Goal: Task Accomplishment & Management: Manage account settings

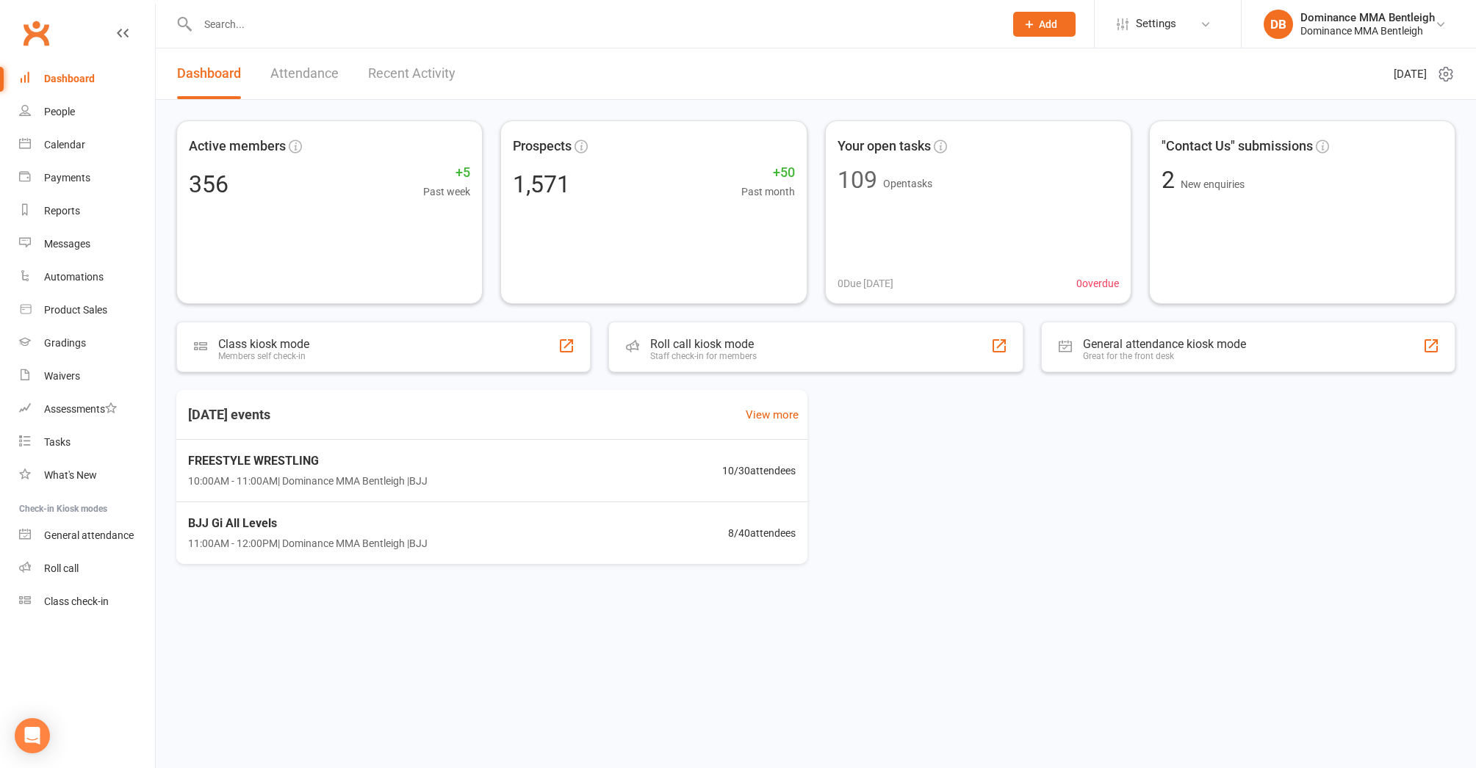
click at [543, 31] on input "text" at bounding box center [593, 24] width 801 height 21
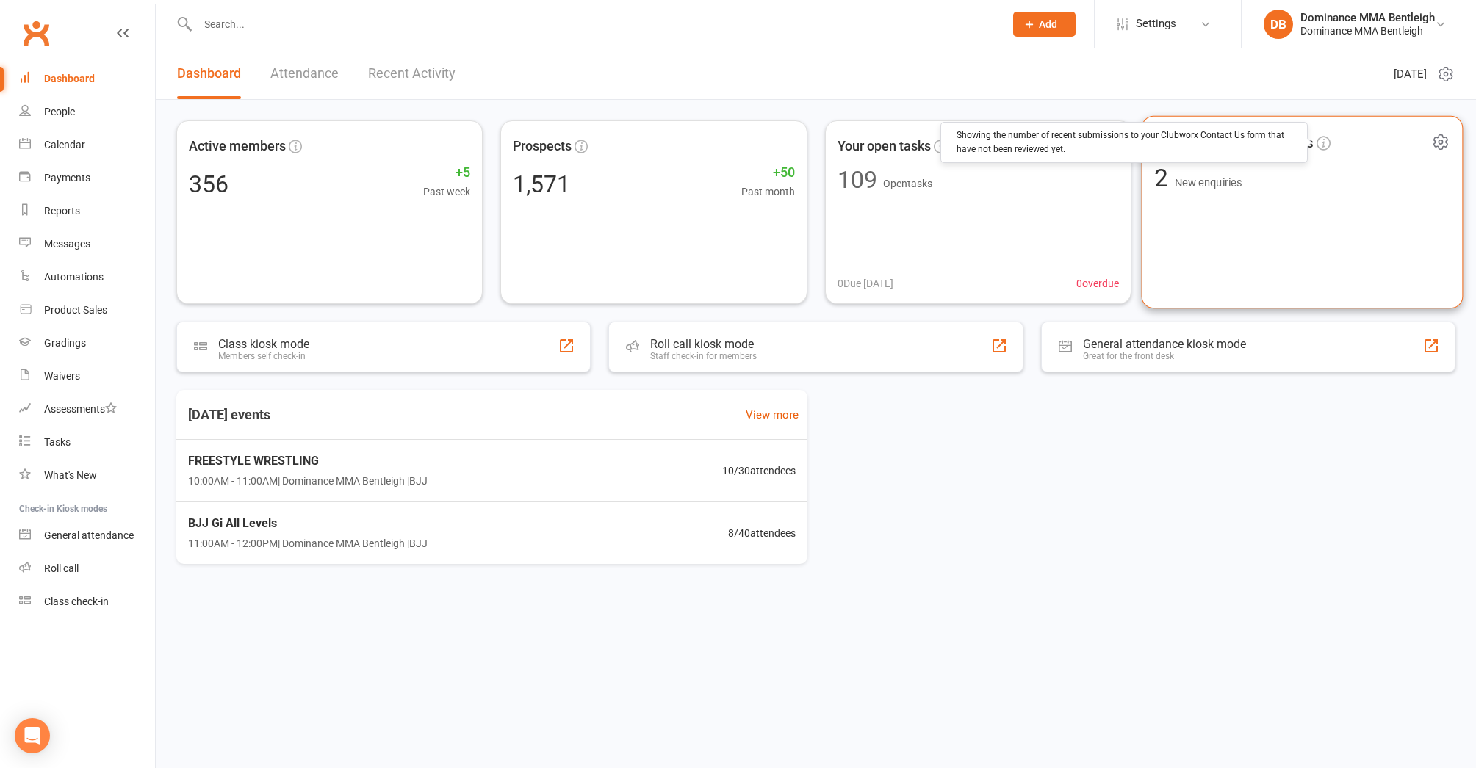
click at [1319, 147] on icon at bounding box center [1323, 143] width 14 height 14
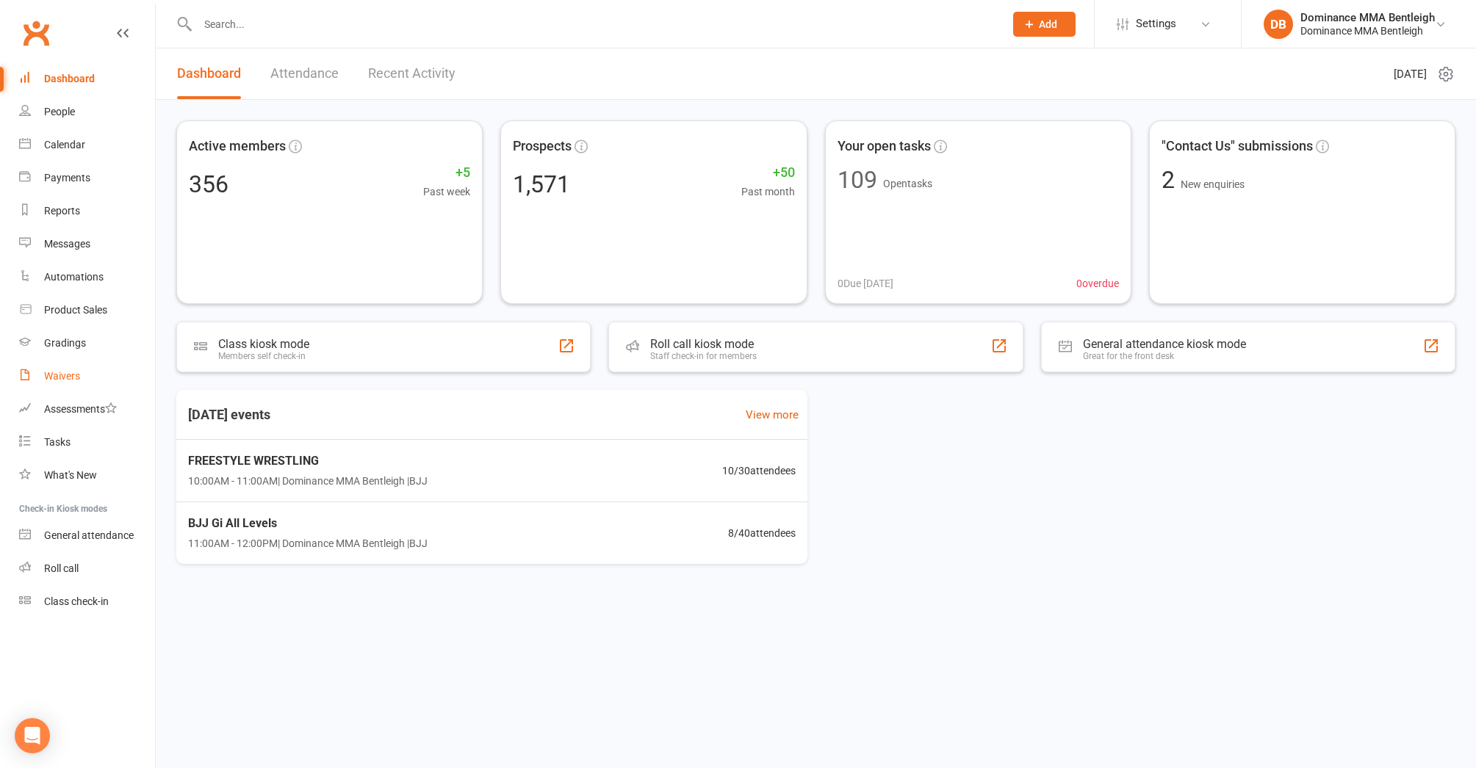
click at [49, 373] on div "Waivers" at bounding box center [62, 376] width 36 height 12
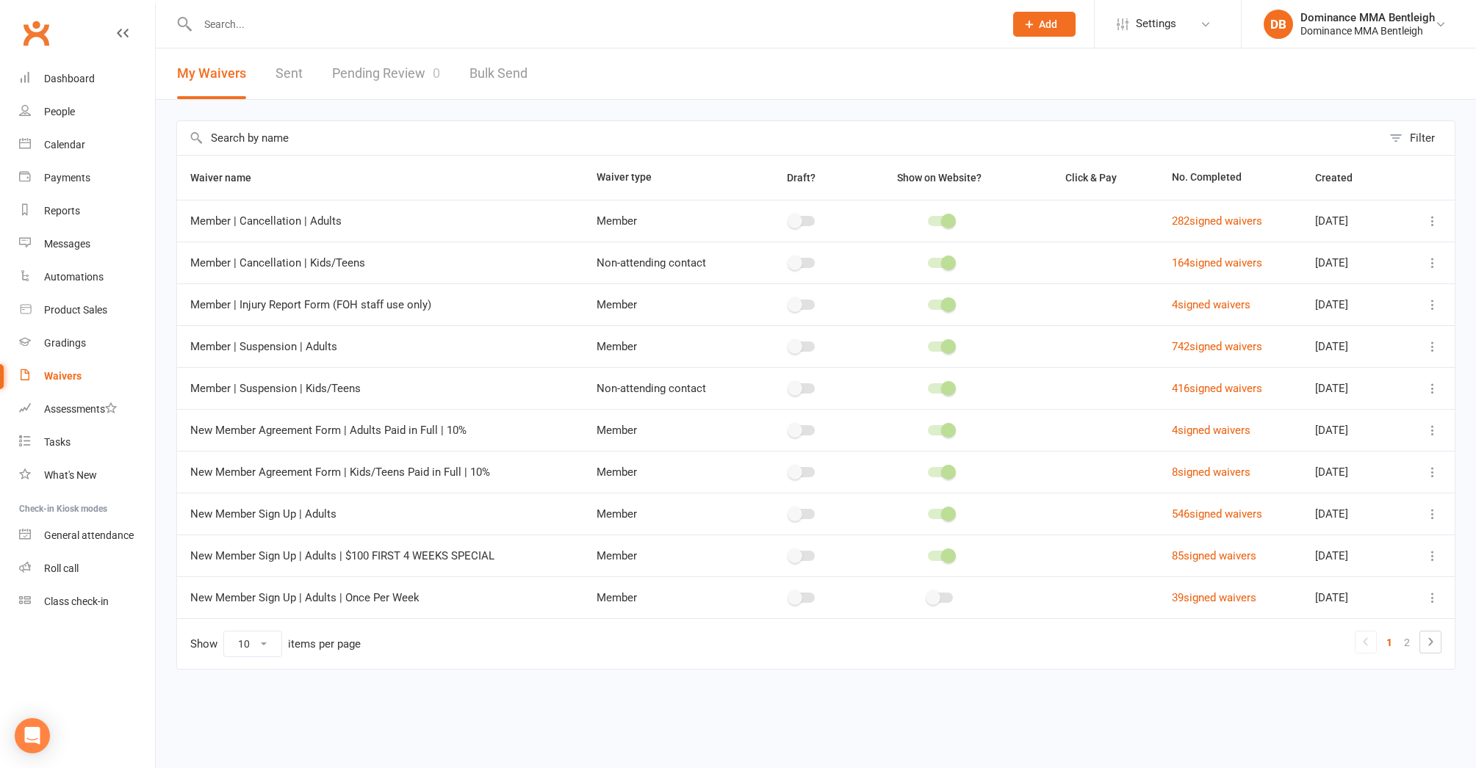
click at [391, 62] on link "Pending Review 0" at bounding box center [386, 73] width 108 height 51
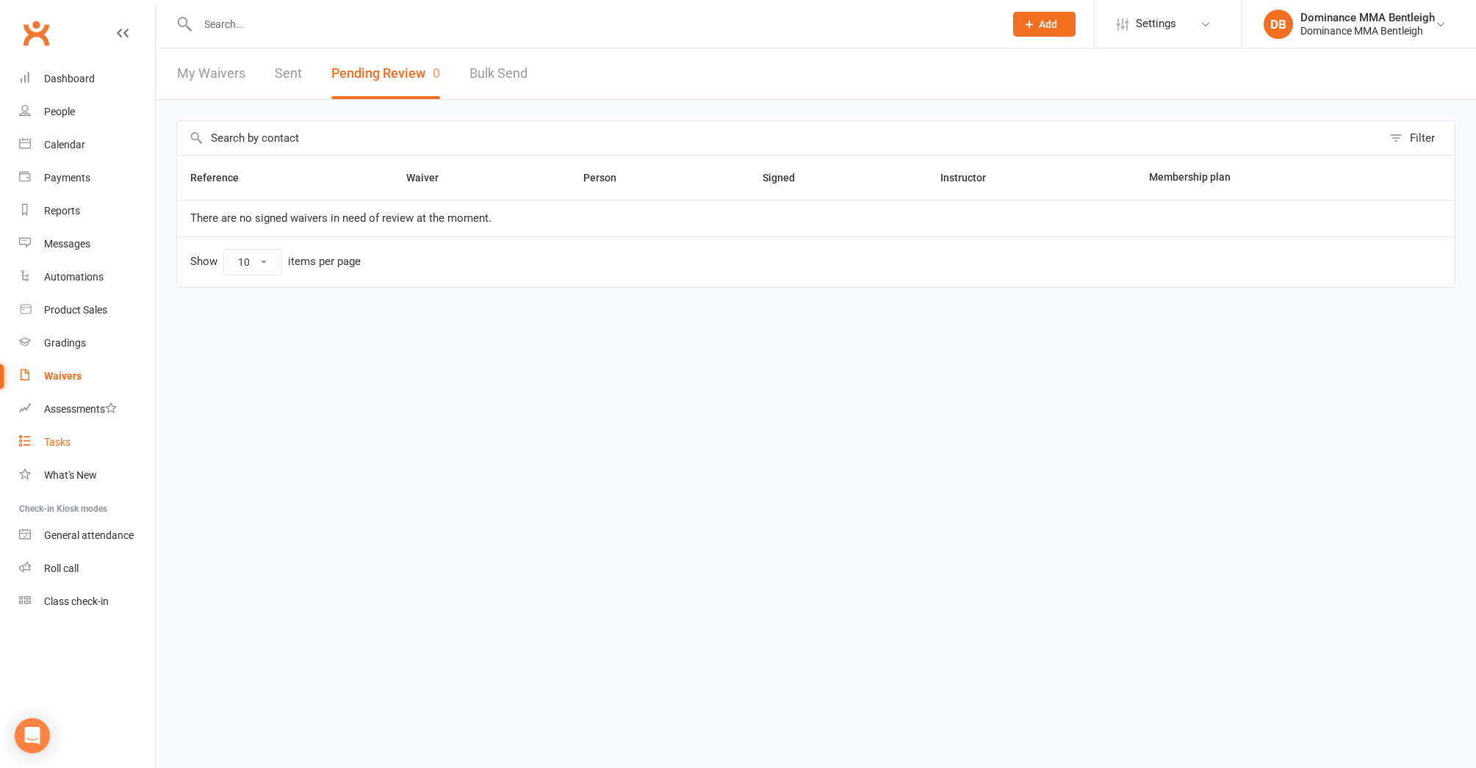
click at [52, 439] on div "Tasks" at bounding box center [57, 442] width 26 height 12
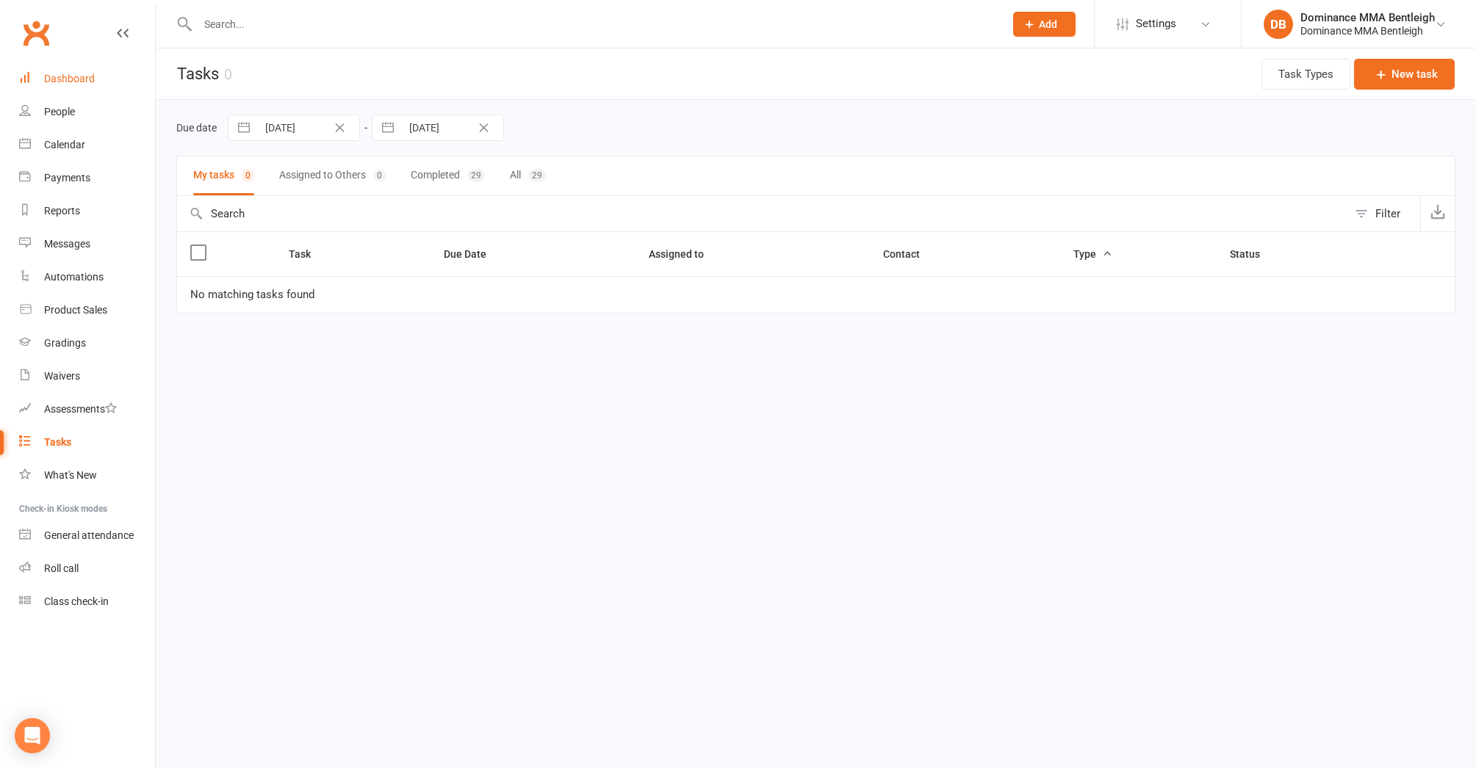
click at [109, 74] on link "Dashboard" at bounding box center [87, 78] width 136 height 33
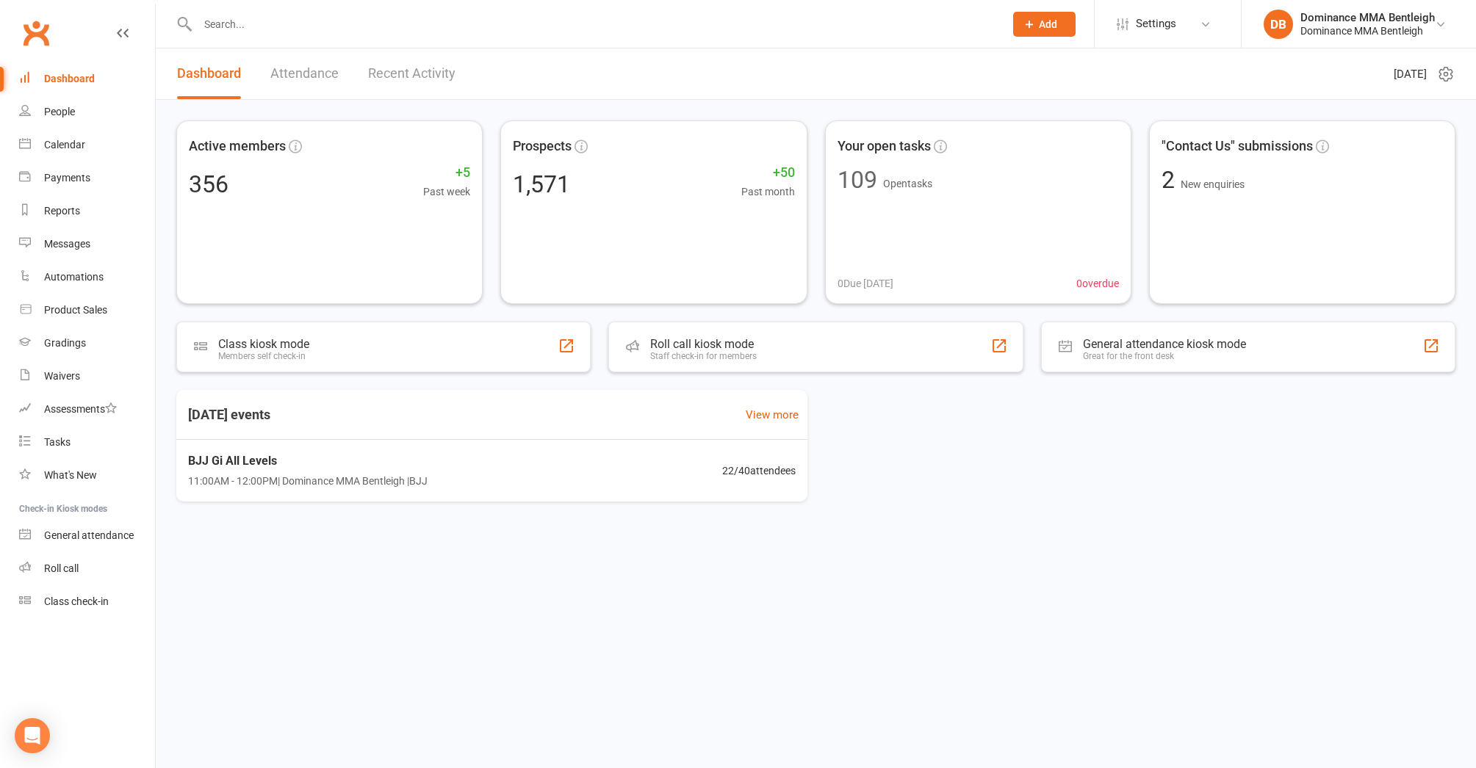
click at [262, 104] on div "Active members 356 +5 Past week Prospects 1,571 +50 Past month Your open tasks …" at bounding box center [816, 318] width 1320 height 437
click at [289, 14] on input "text" at bounding box center [593, 24] width 801 height 21
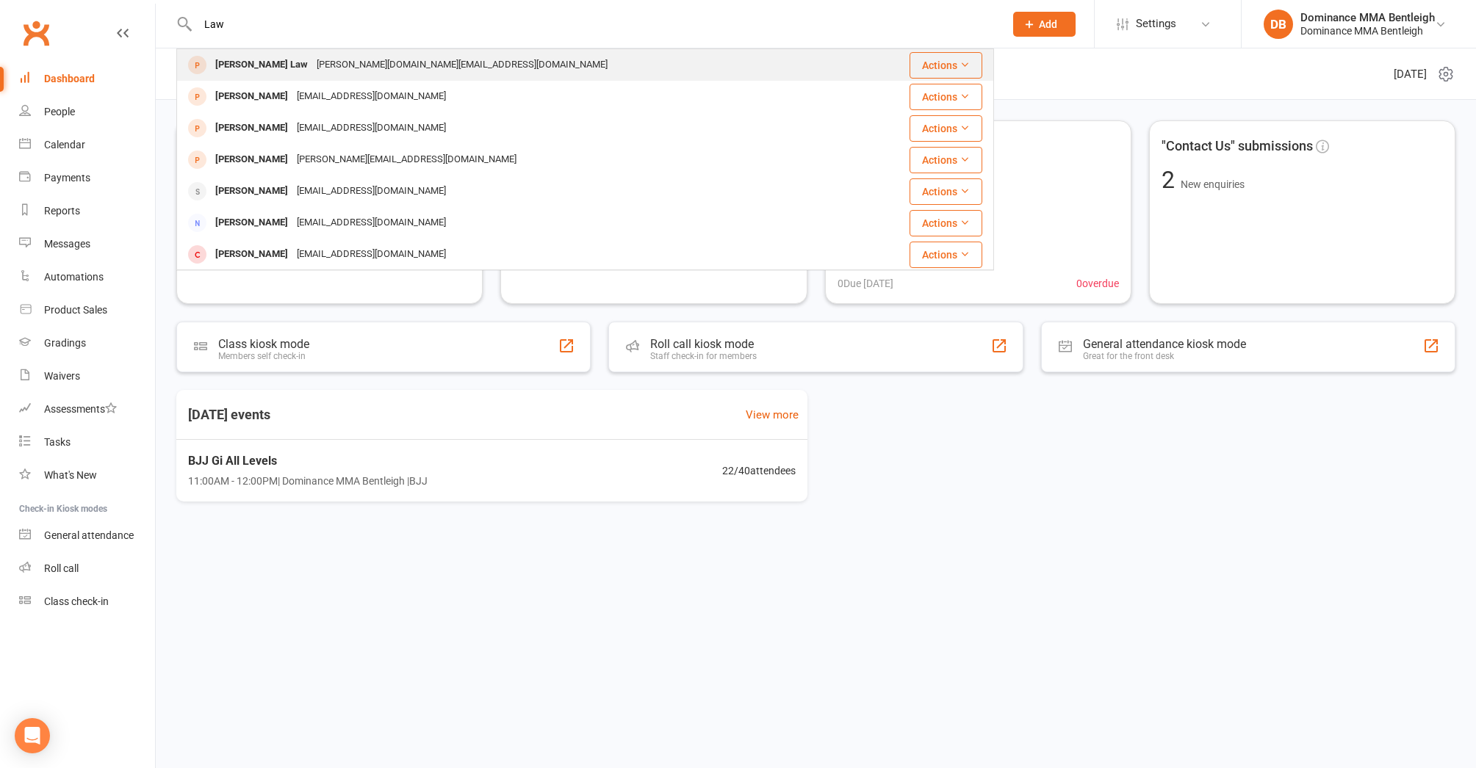
type input "Law"
click at [313, 62] on div "[PERSON_NAME][DOMAIN_NAME][EMAIL_ADDRESS][DOMAIN_NAME]" at bounding box center [462, 64] width 300 height 21
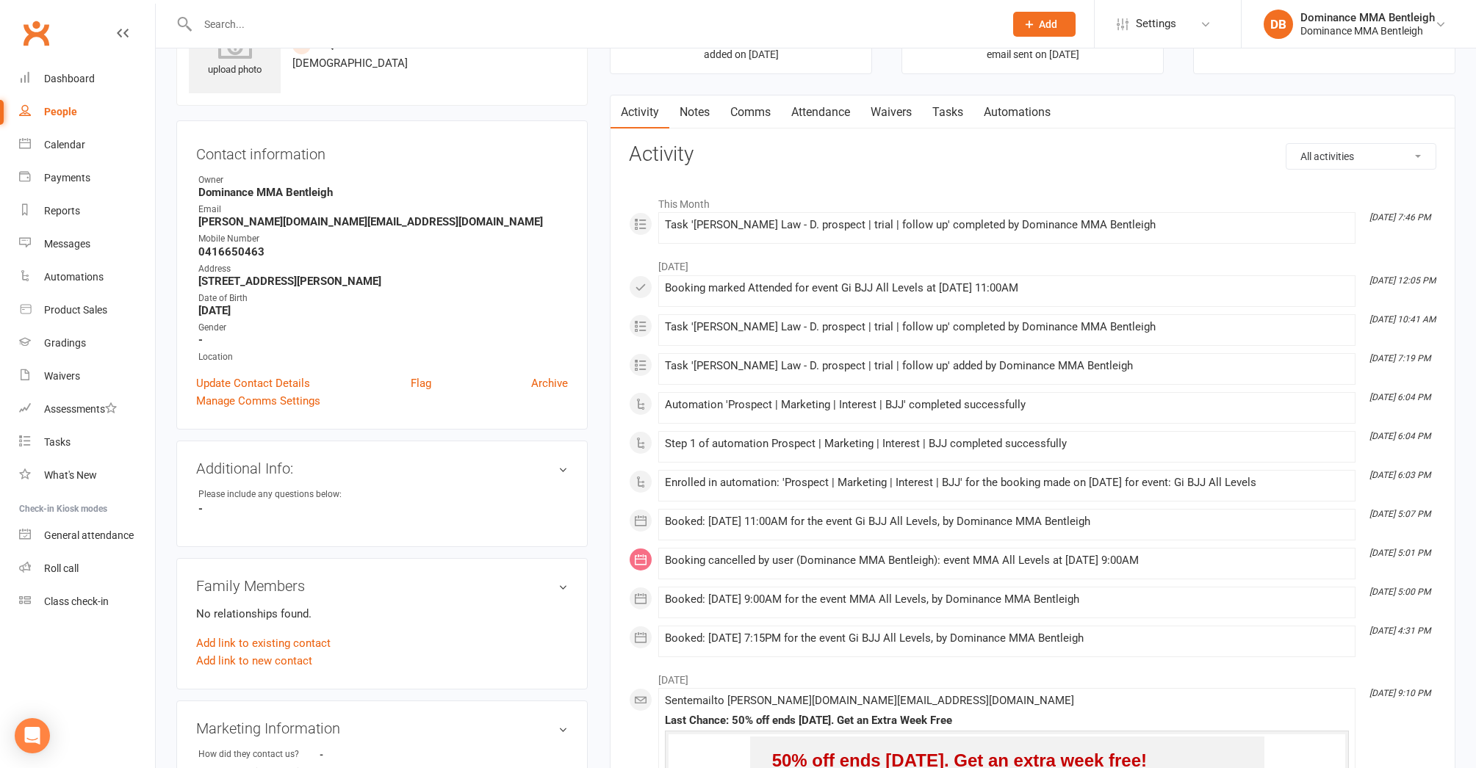
scroll to position [79, 0]
click at [890, 109] on link "Waivers" at bounding box center [891, 113] width 62 height 34
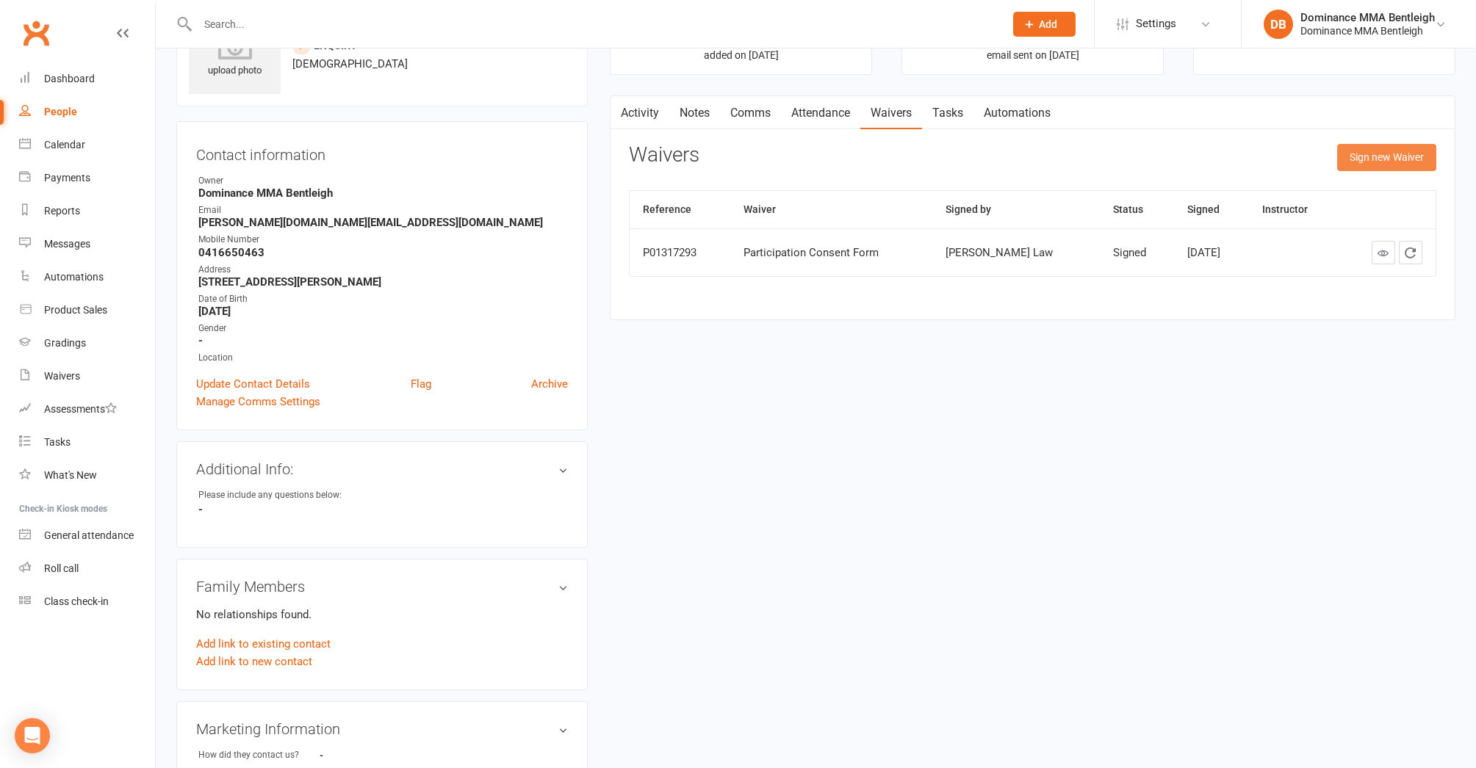
click at [1377, 151] on button "Sign new Waiver" at bounding box center [1386, 157] width 99 height 26
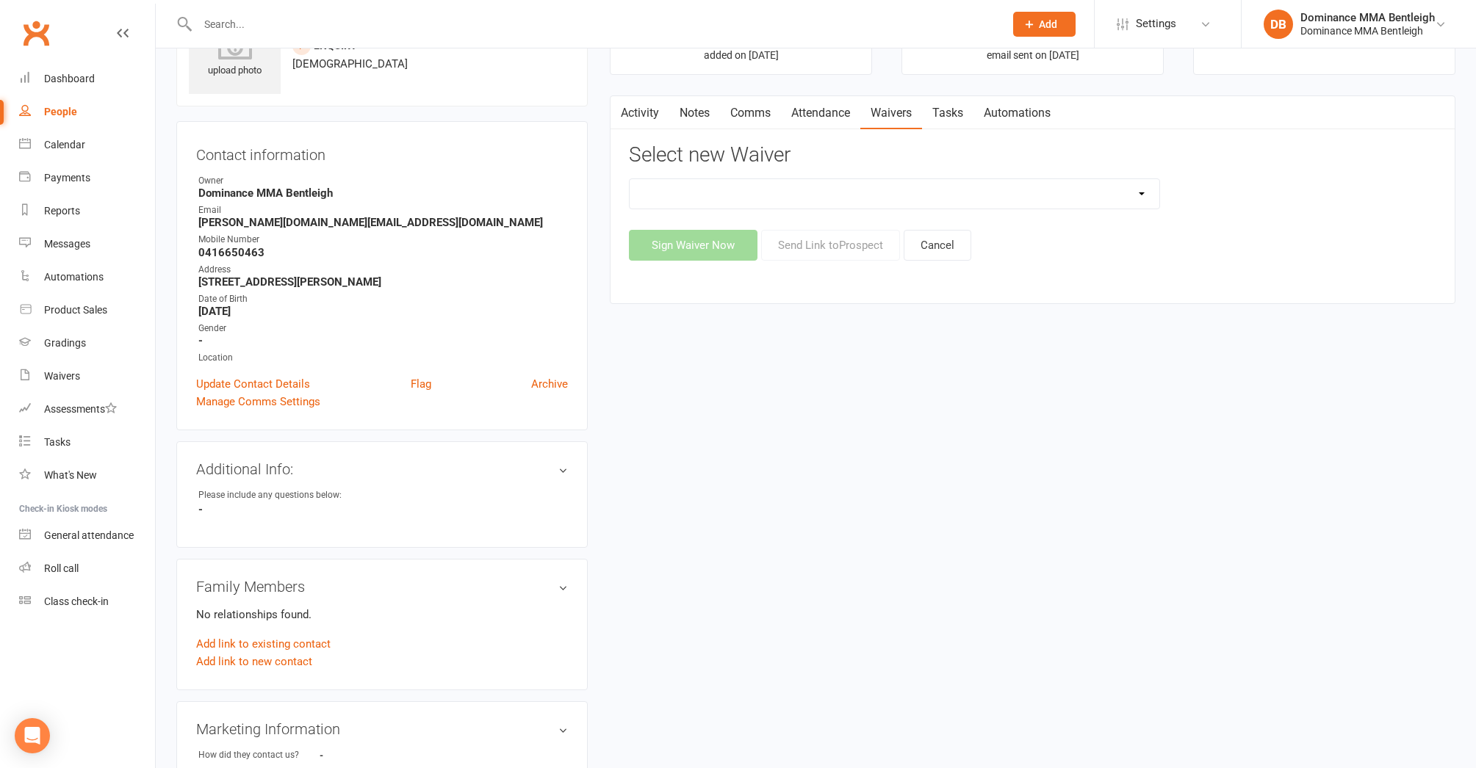
click at [1058, 200] on div "Member | Cancellation | Adults Member | Injury Report Form (FOH staff use only)…" at bounding box center [1032, 219] width 807 height 82
drag, startPoint x: 1169, startPoint y: 193, endPoint x: 1125, endPoint y: 282, distance: 99.2
click at [1146, 253] on div "Member | Cancellation | Adults Member | Injury Report Form (FOH staff use only)…" at bounding box center [1032, 219] width 807 height 82
click at [1067, 277] on div "Activity Notes Comms Attendance Waivers Tasks Automations Select new Waiver Mem…" at bounding box center [1032, 200] width 845 height 209
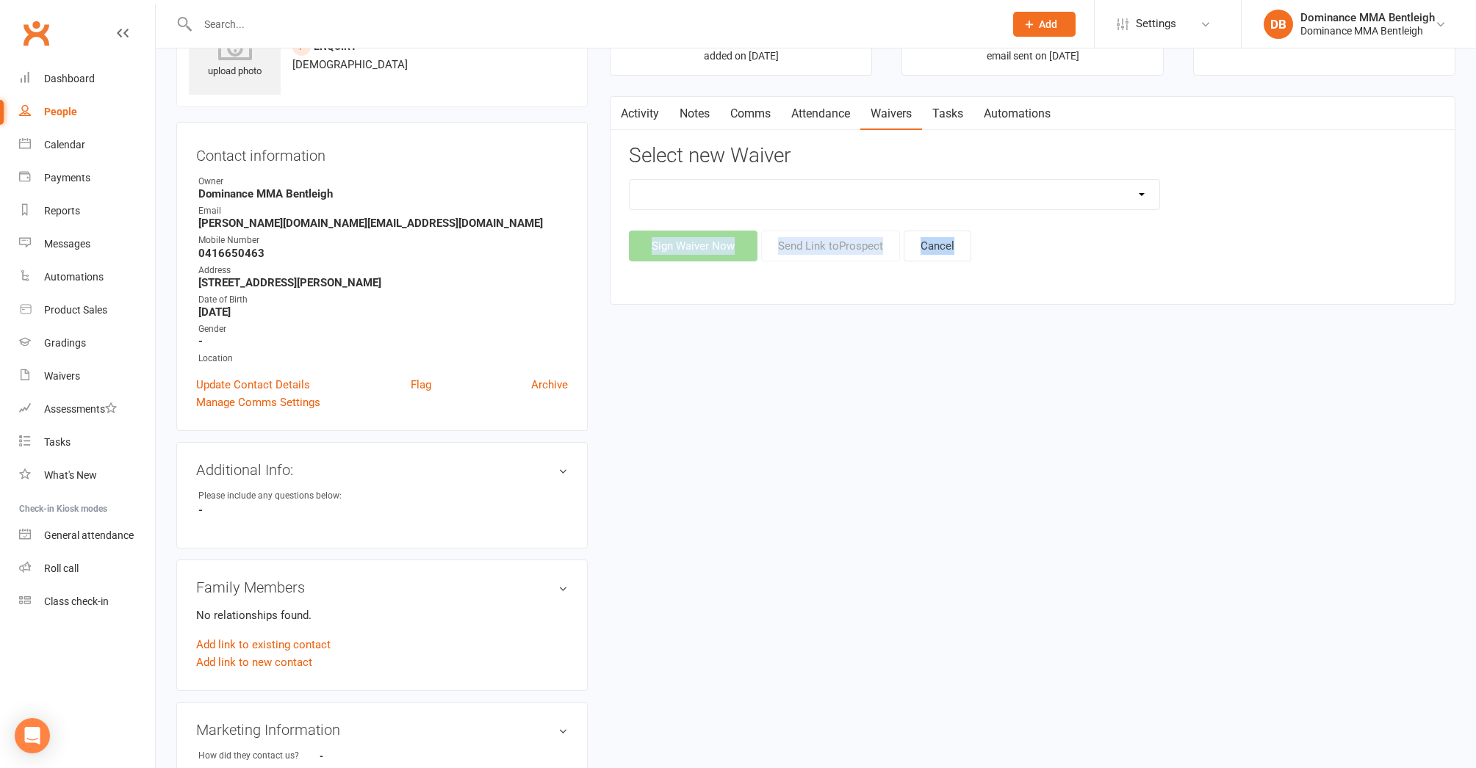
click at [1186, 212] on div "Member | Cancellation | Adults Member | Injury Report Form (FOH staff use only)…" at bounding box center [1032, 220] width 807 height 82
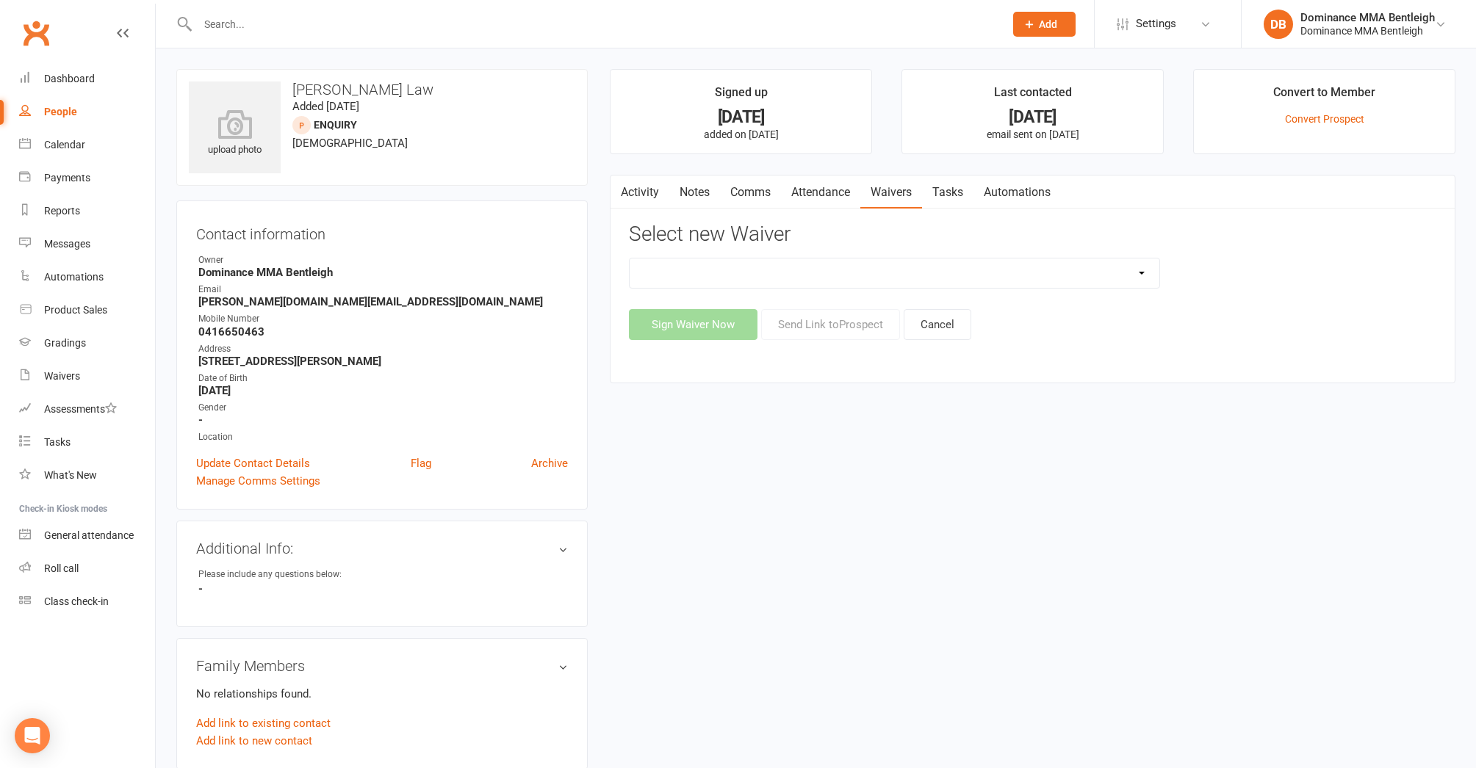
scroll to position [0, 0]
click at [122, 375] on link "Waivers" at bounding box center [87, 376] width 136 height 33
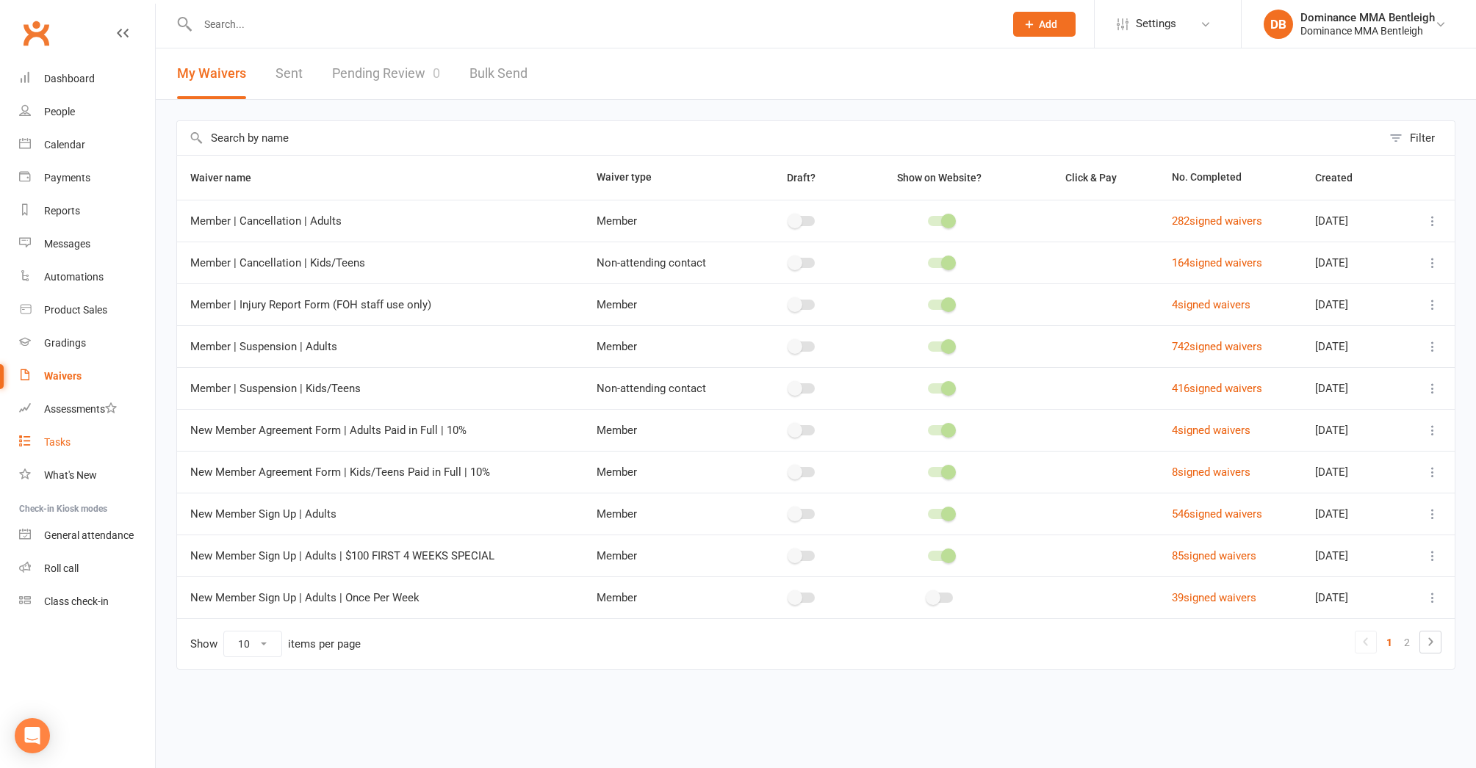
click at [66, 429] on link "Tasks" at bounding box center [87, 442] width 136 height 33
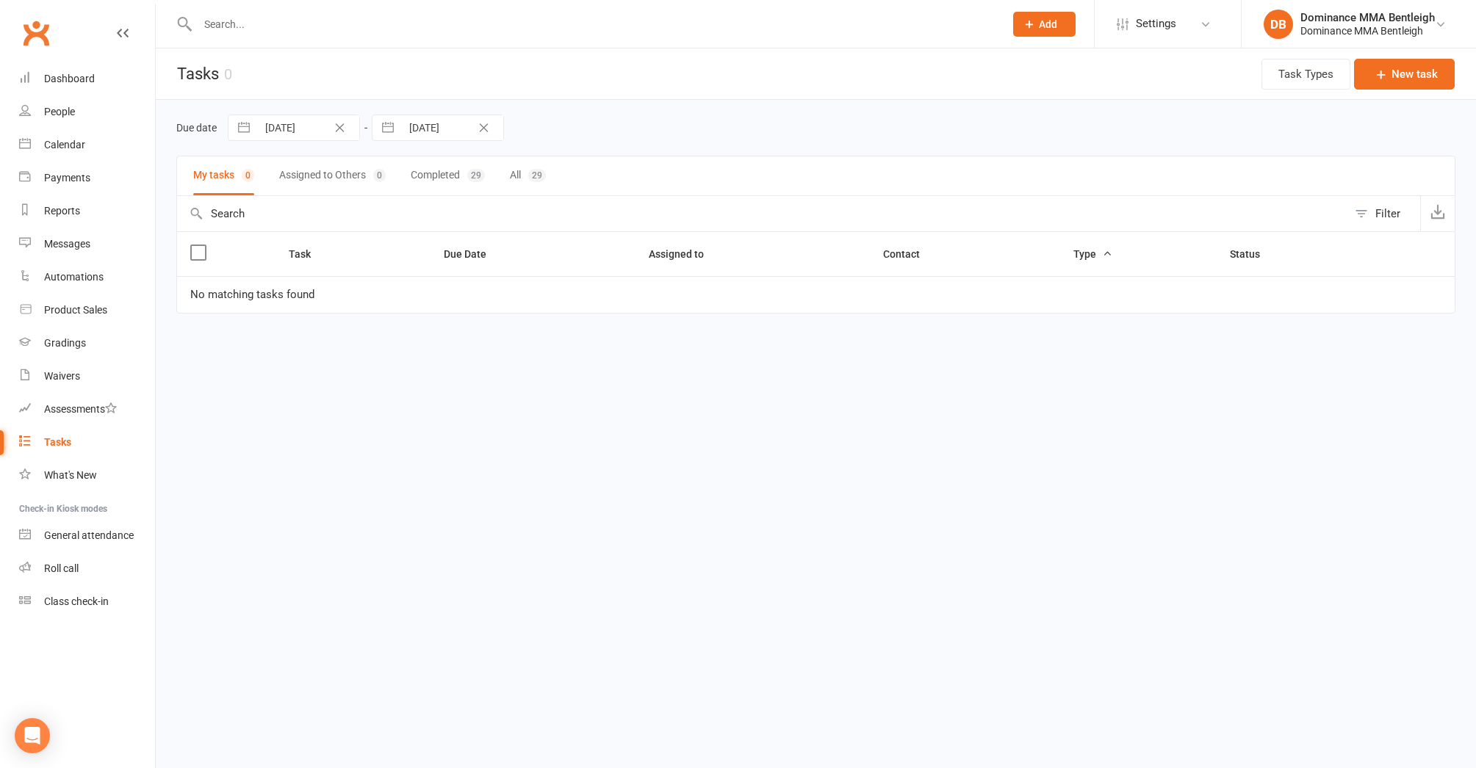
click at [465, 20] on input "text" at bounding box center [593, 24] width 801 height 21
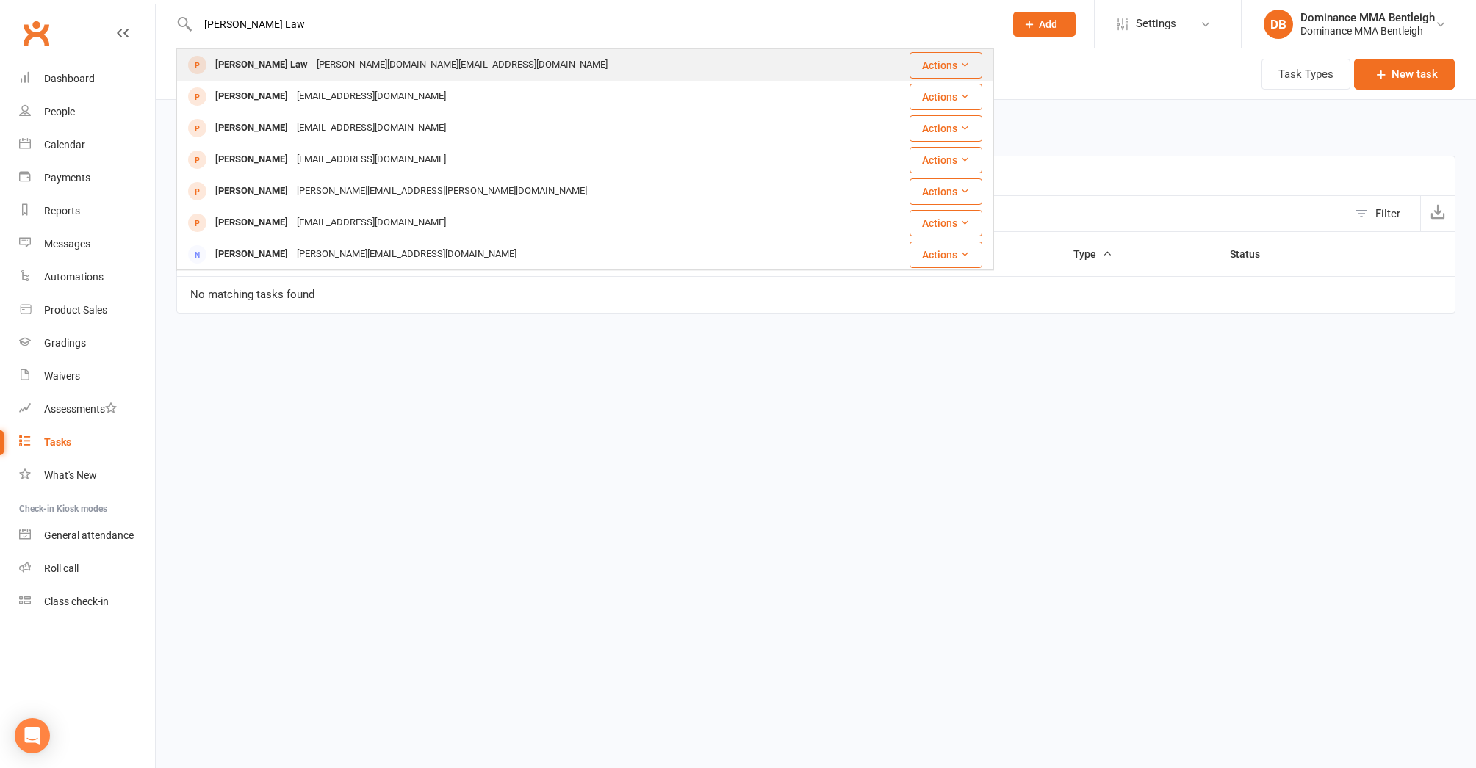
type input "[PERSON_NAME] Law"
click at [415, 59] on div "[PERSON_NAME] [DOMAIN_NAME][EMAIL_ADDRESS][DOMAIN_NAME]" at bounding box center [520, 65] width 684 height 30
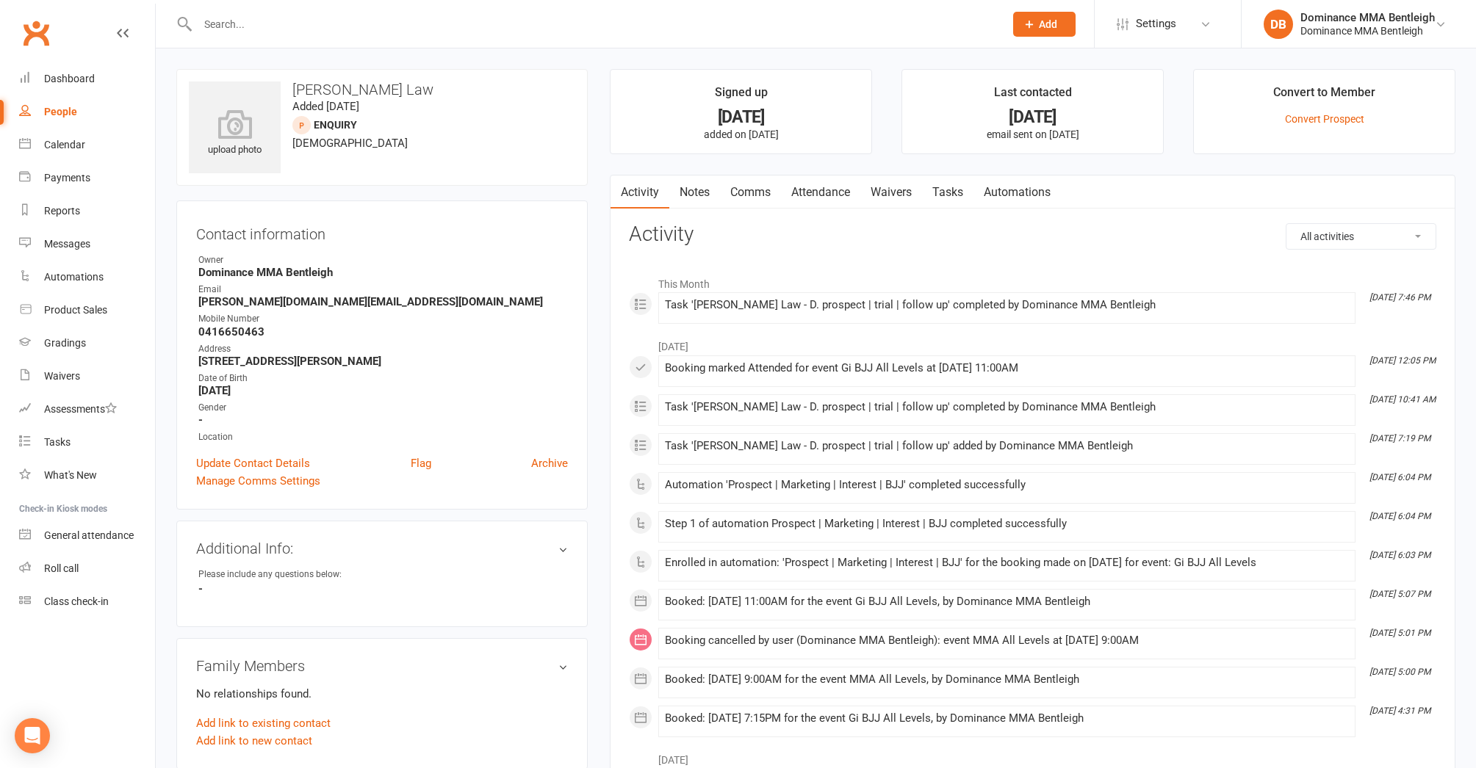
click at [693, 201] on link "Notes" at bounding box center [694, 193] width 51 height 34
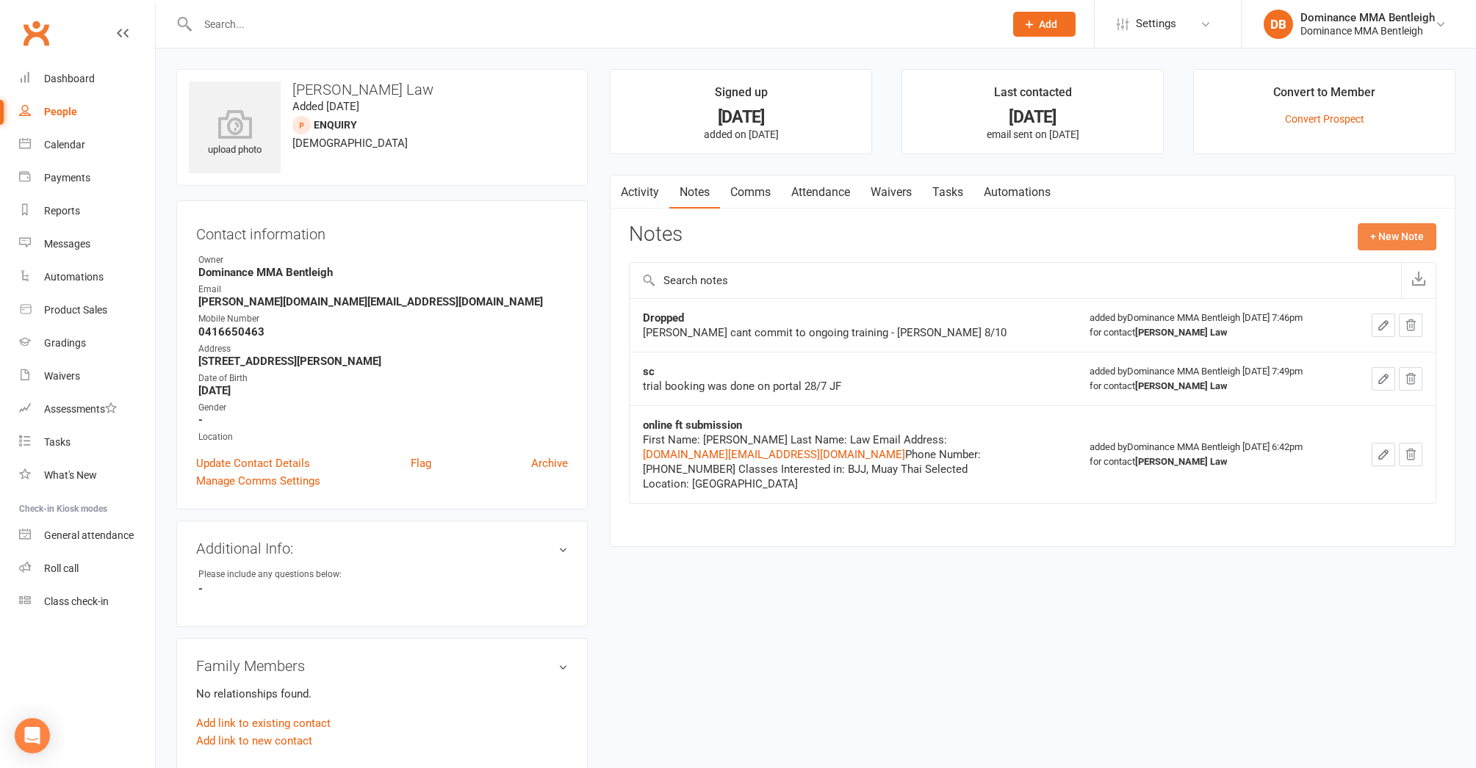
click at [1380, 238] on button "+ New Note" at bounding box center [1396, 236] width 79 height 26
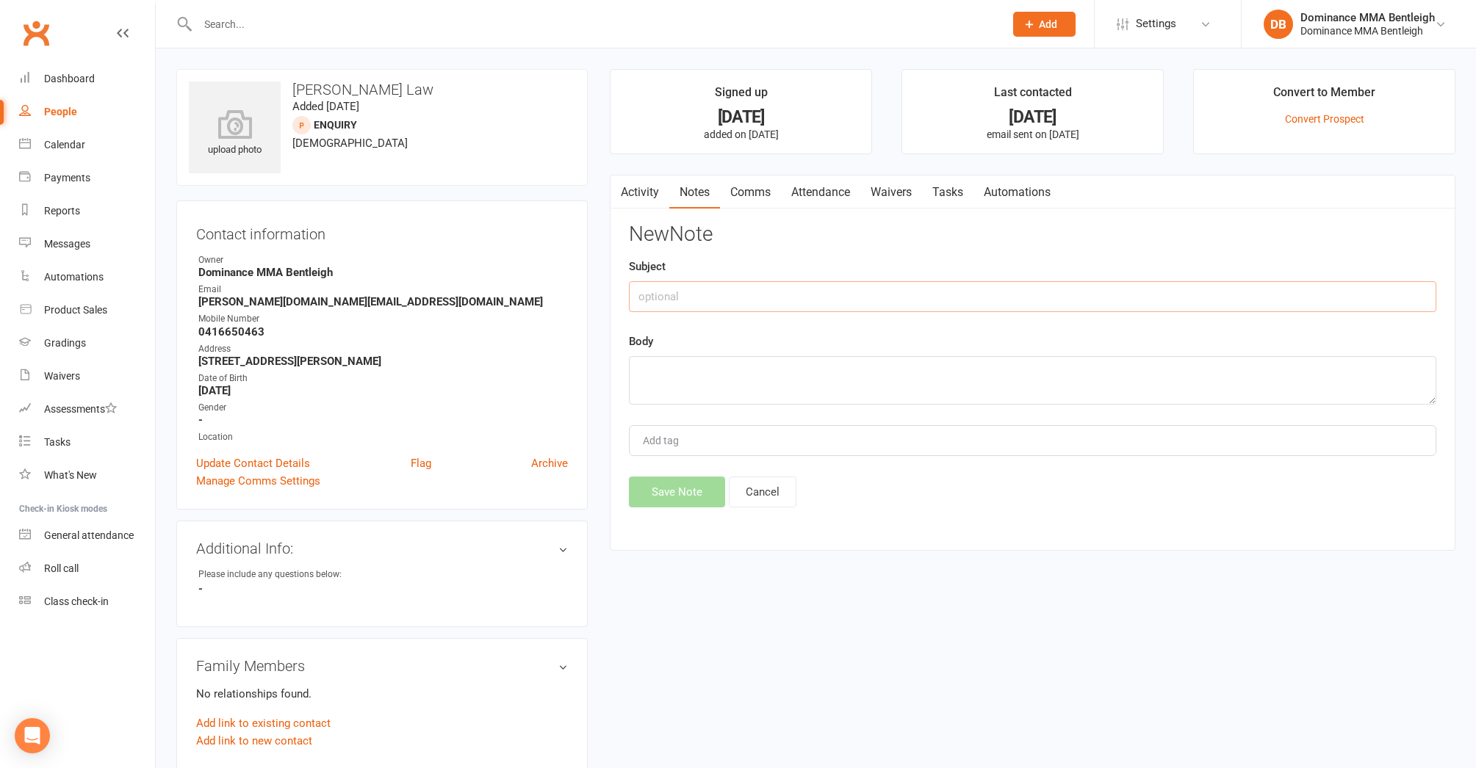
click at [1243, 289] on input "text" at bounding box center [1032, 296] width 807 height 31
type input "Casual"
click at [1085, 378] on textarea at bounding box center [1032, 380] width 807 height 48
type textarea "L"
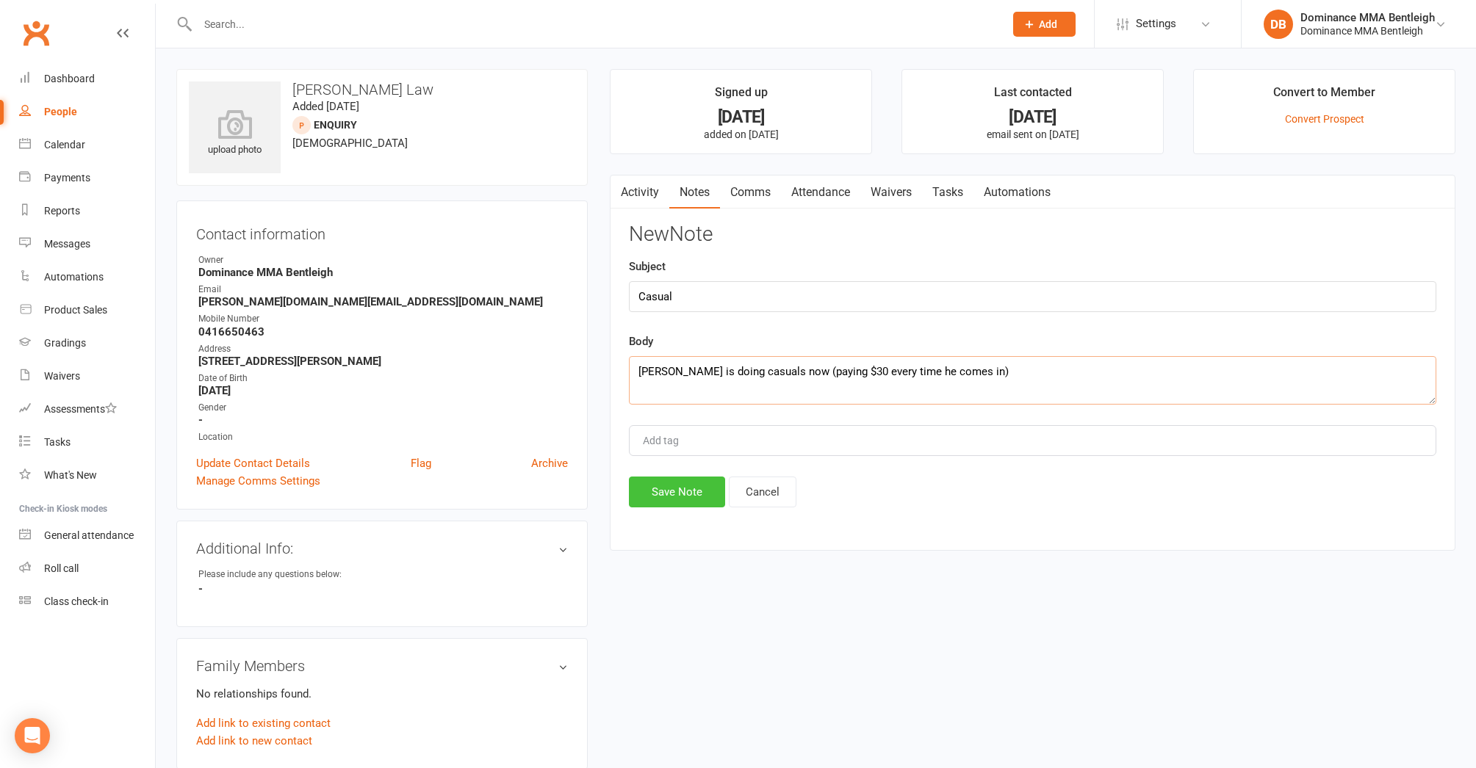
type textarea "[PERSON_NAME] is doing casuals now (paying $30 every time he comes in)"
click at [657, 489] on button "Save Note" at bounding box center [677, 492] width 96 height 31
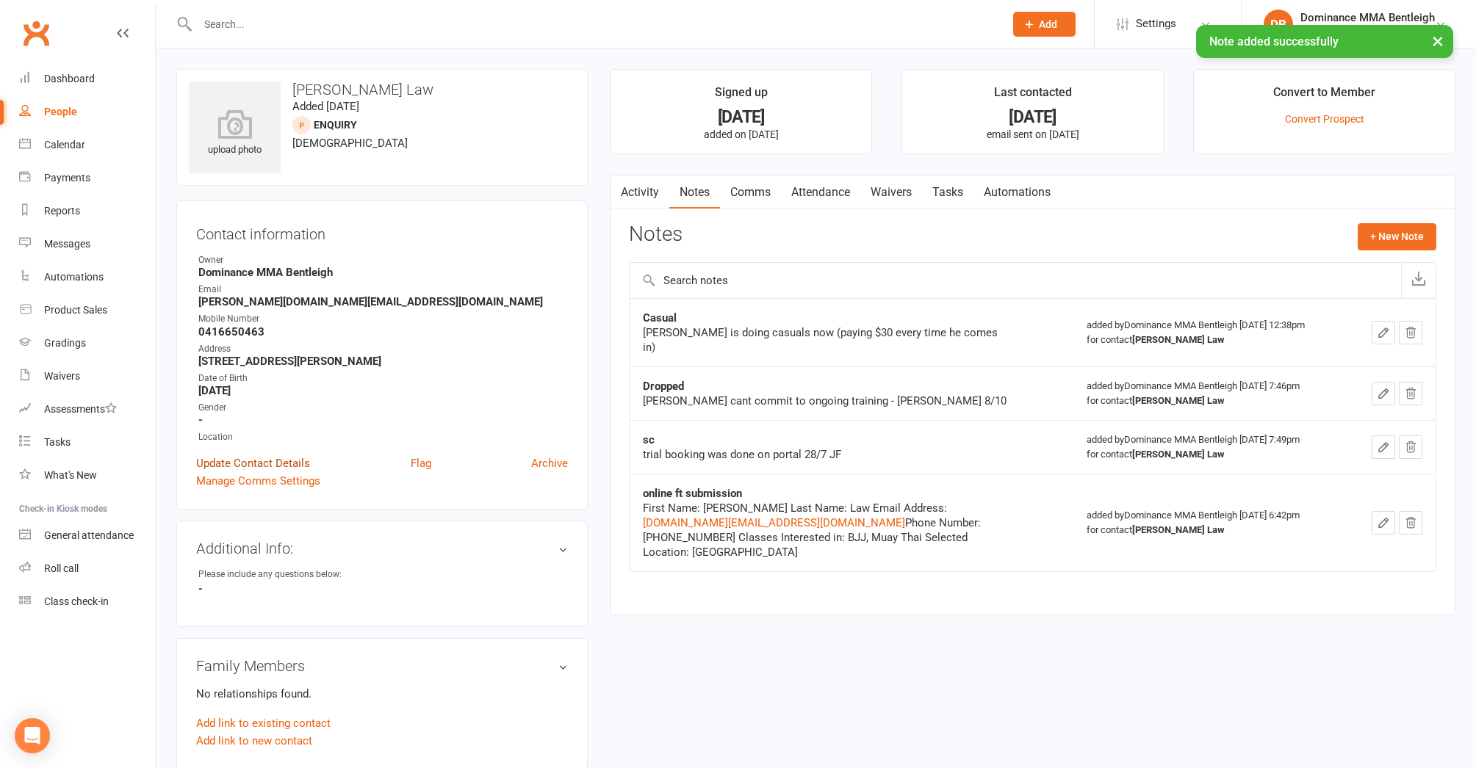
click at [293, 460] on link "Update Contact Details" at bounding box center [253, 464] width 114 height 18
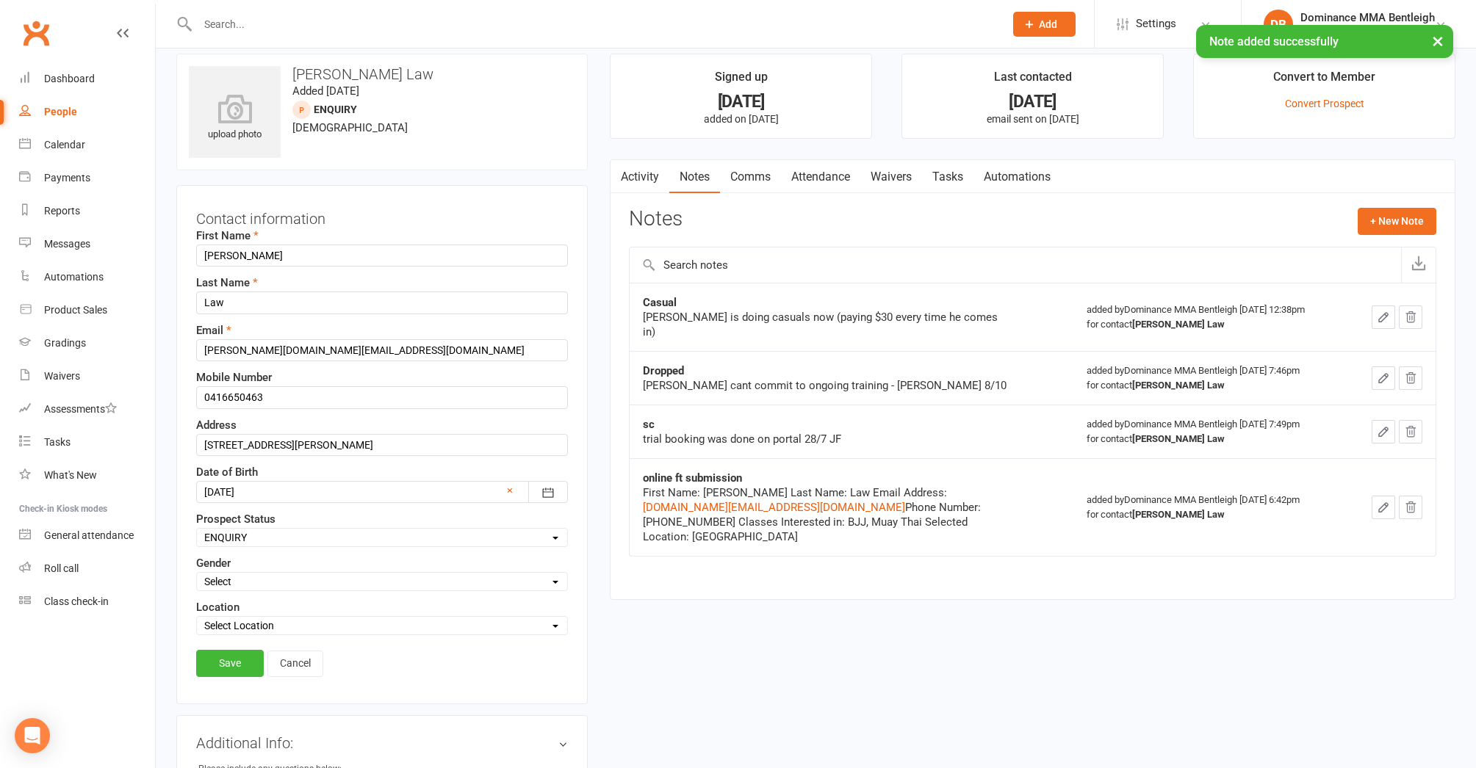
scroll to position [69, 0]
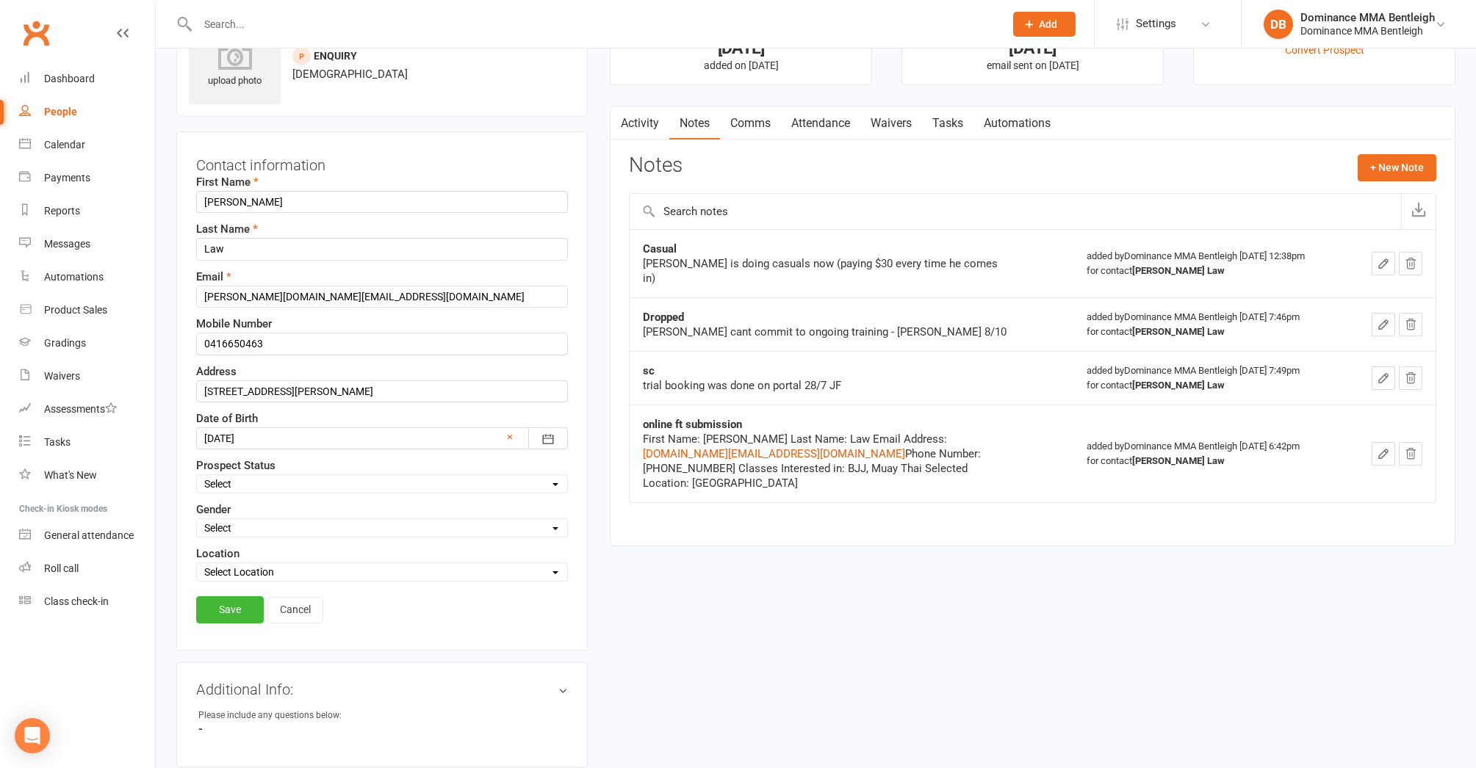
select select "WEBSITE ENQUIRY"
click at [251, 604] on link "Save" at bounding box center [230, 609] width 68 height 26
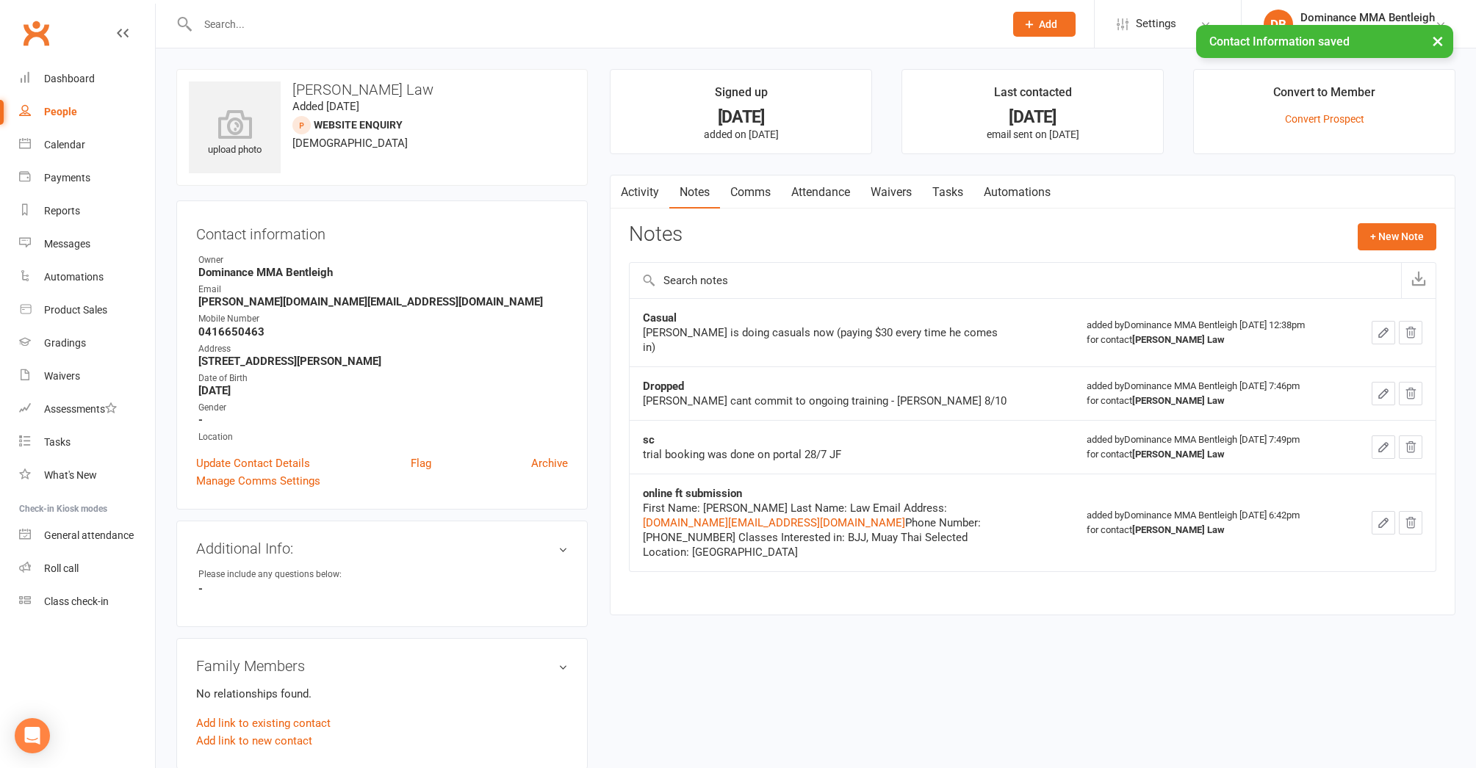
scroll to position [0, 0]
click at [278, 458] on link "Update Contact Details" at bounding box center [253, 464] width 114 height 18
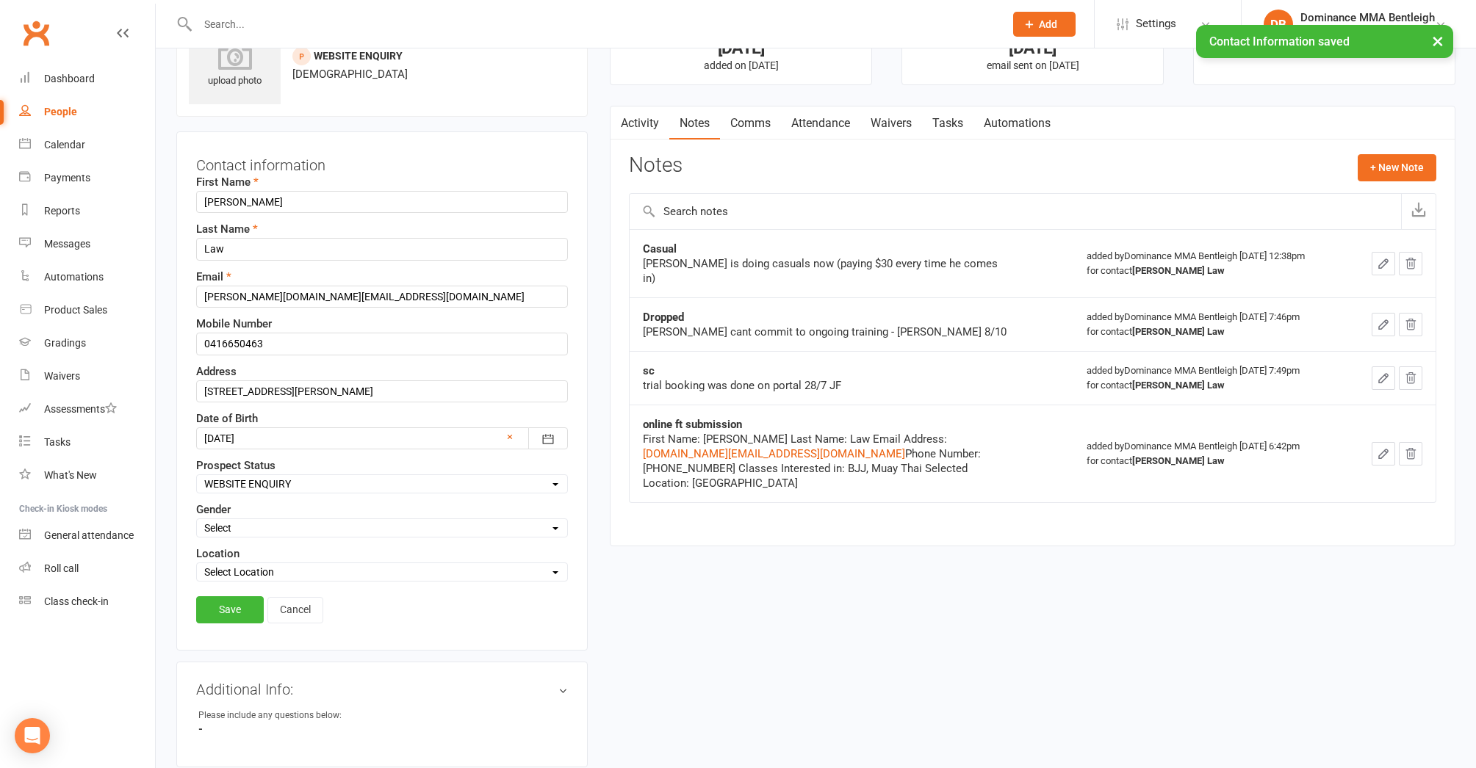
click at [290, 494] on div "Select ENQUIRY DROPPED PROSPECT WEBSITE ENQUIRY META ADS ENQUIRY WAITLIST DROP-…" at bounding box center [382, 483] width 372 height 19
select select "ENQUIRY"
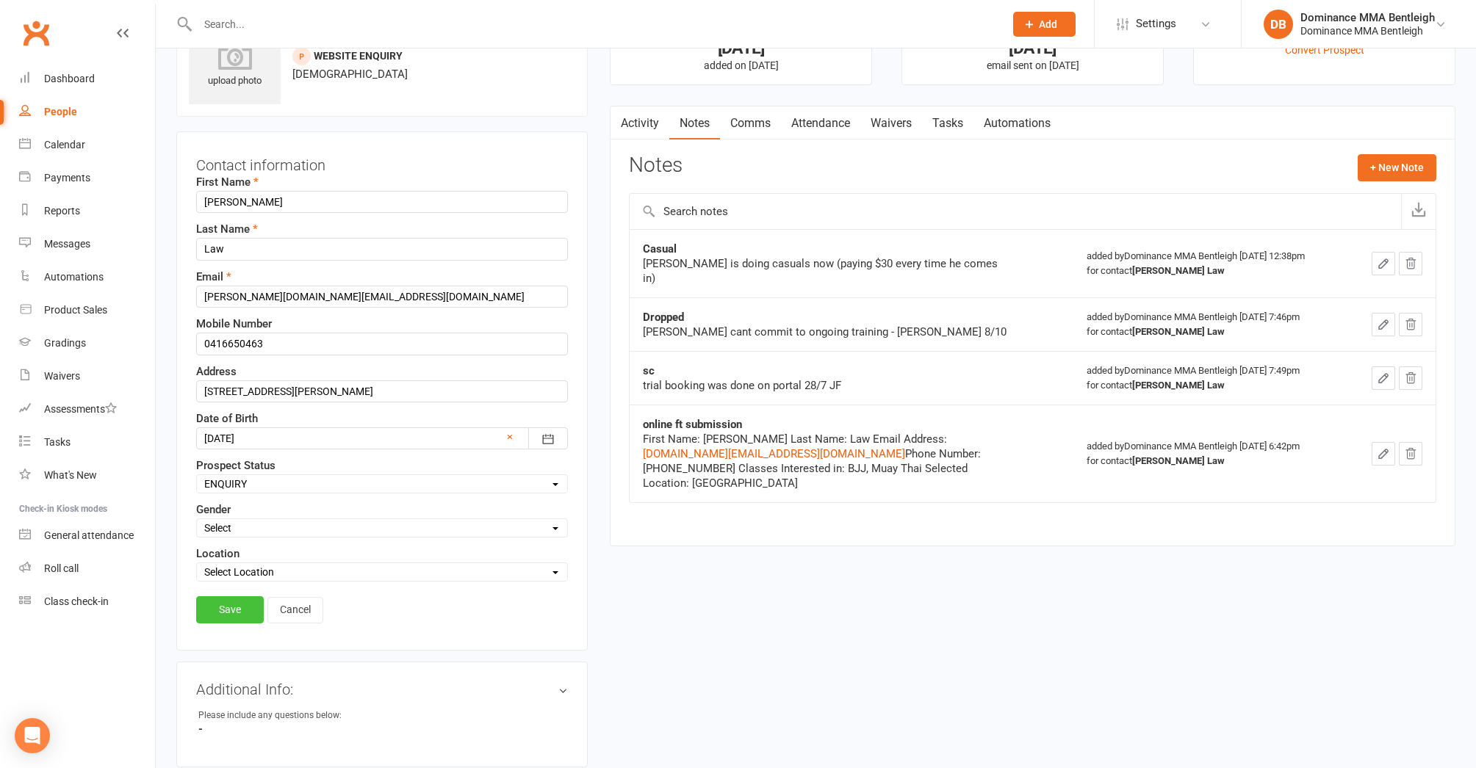
click at [248, 606] on link "Save" at bounding box center [230, 609] width 68 height 26
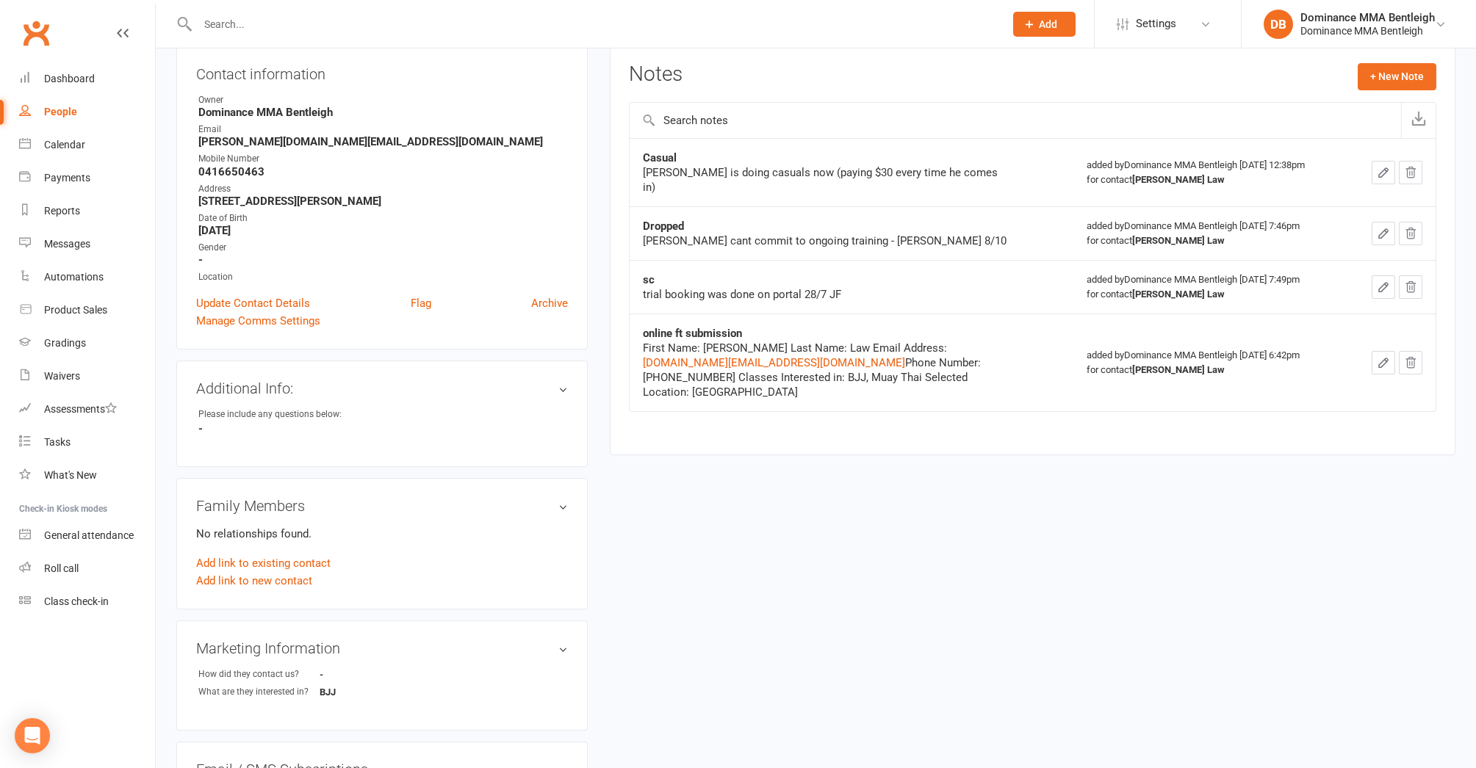
scroll to position [290, 0]
